Goal: Task Accomplishment & Management: Manage account settings

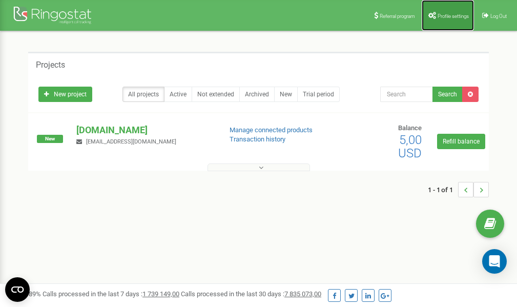
click at [453, 16] on span "Profile settings" at bounding box center [453, 16] width 31 height 6
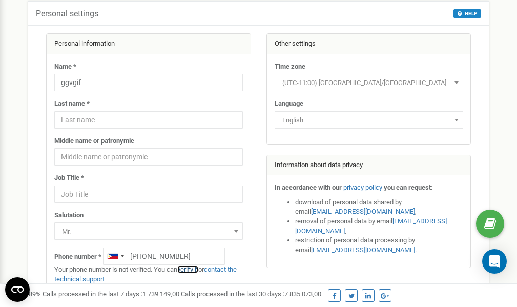
click at [192, 269] on link "verify it" at bounding box center [187, 270] width 21 height 8
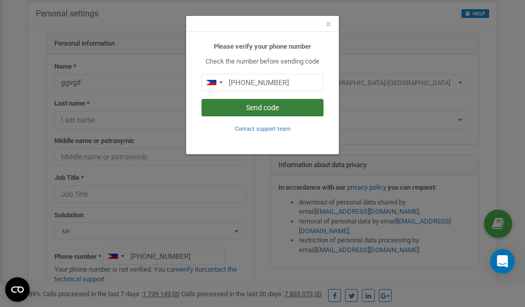
click at [264, 108] on button "Send code" at bounding box center [262, 107] width 122 height 17
